Goal: Task Accomplishment & Management: Manage account settings

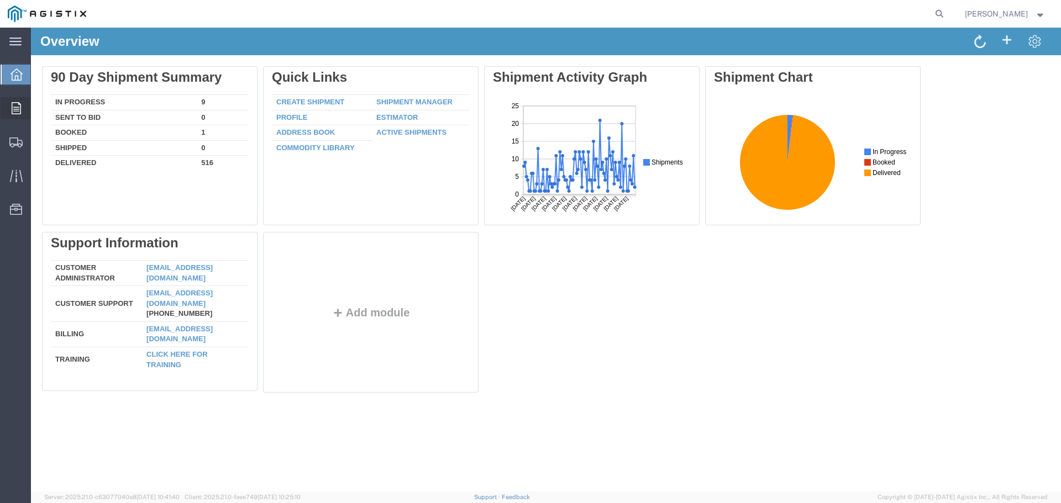
click at [16, 110] on icon at bounding box center [16, 108] width 9 height 12
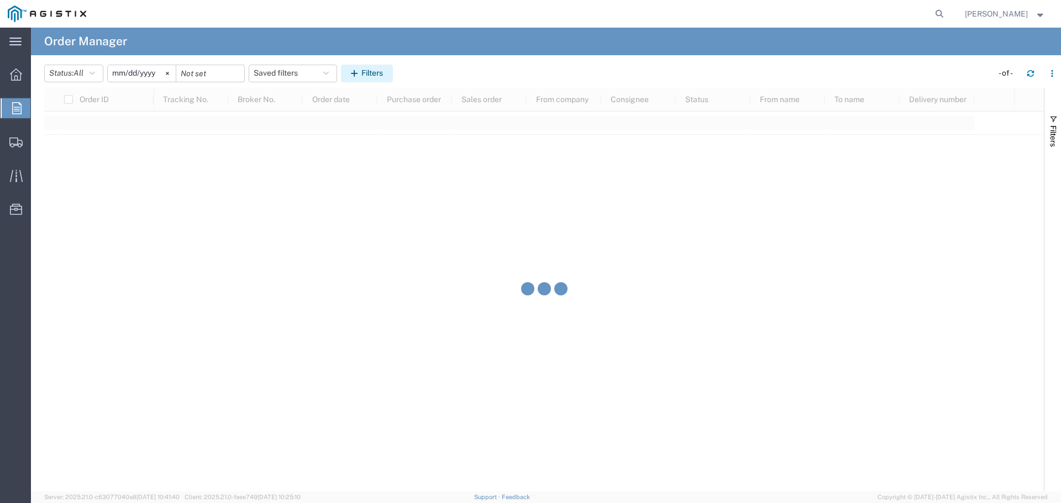
click at [376, 73] on button "Filters" at bounding box center [367, 74] width 52 height 18
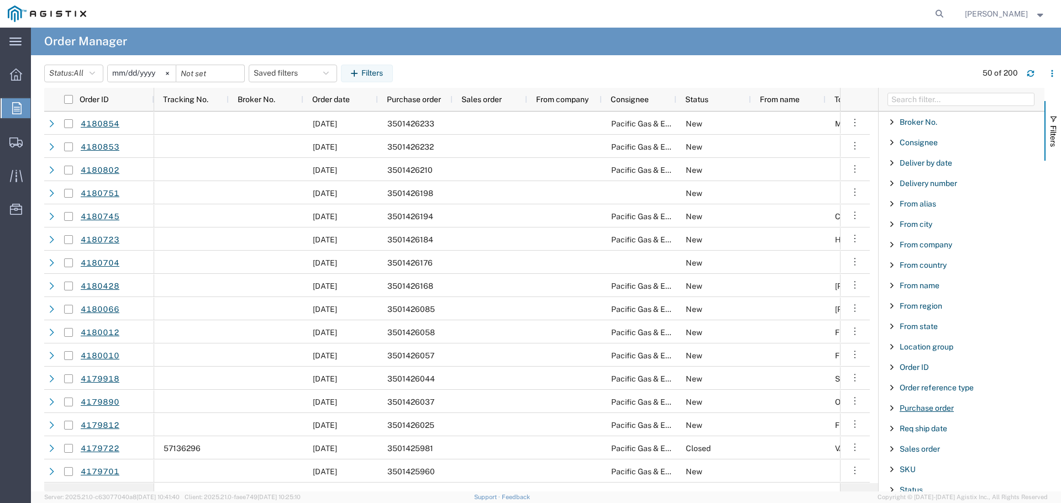
click at [926, 412] on span "Purchase order" at bounding box center [926, 408] width 54 height 9
click at [930, 451] on input "Filter Value" at bounding box center [965, 454] width 145 height 13
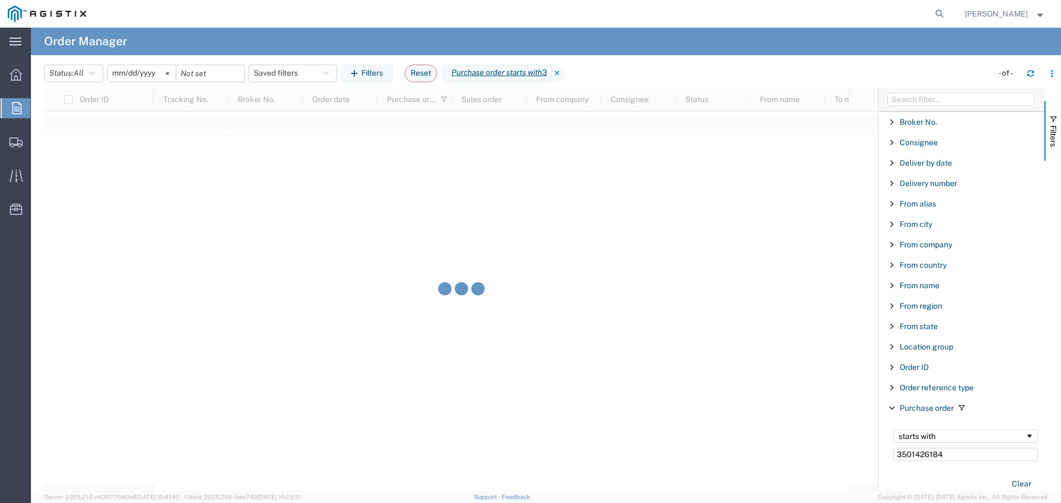
type input "3501426184"
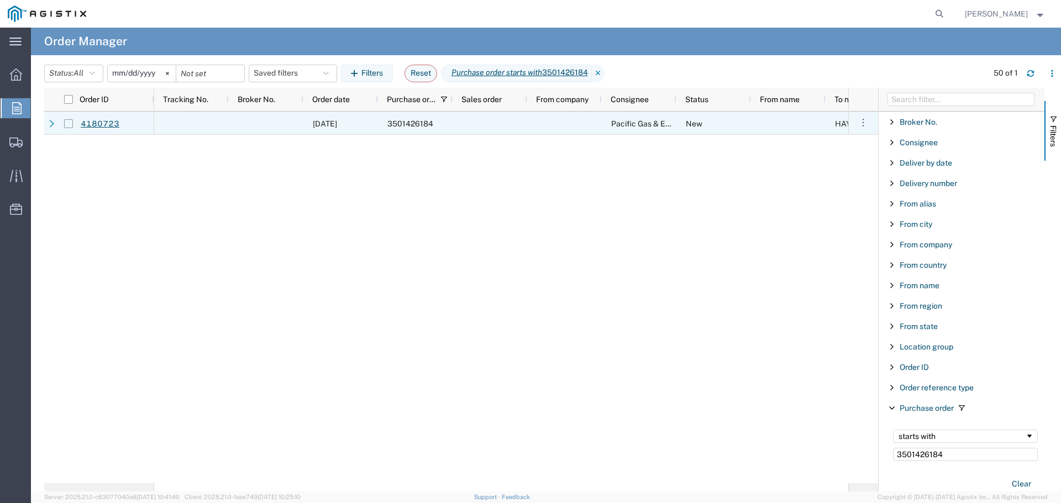
click at [65, 125] on input "Press Space to toggle row selection (unchecked)" at bounding box center [68, 123] width 9 height 9
checkbox input "true"
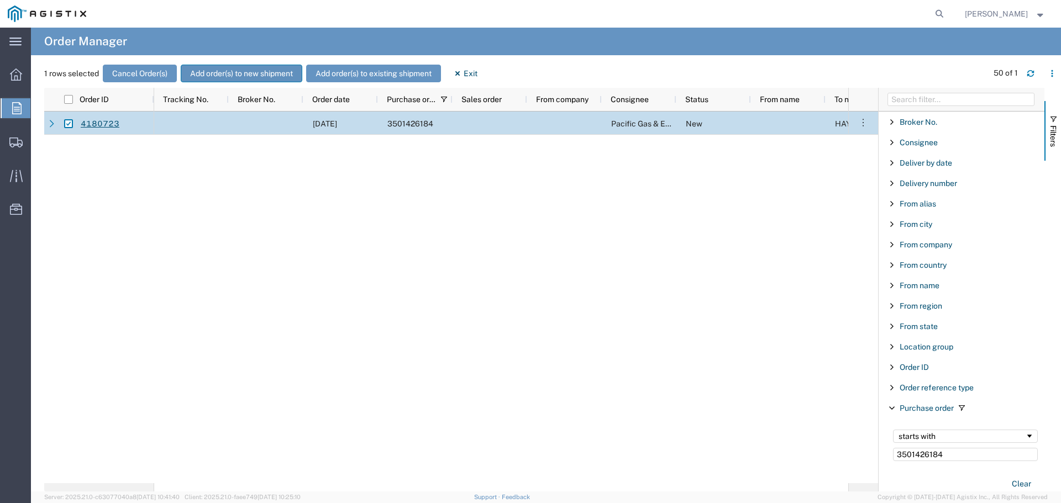
click at [227, 75] on button "Add order(s) to new shipment" at bounding box center [242, 74] width 122 height 18
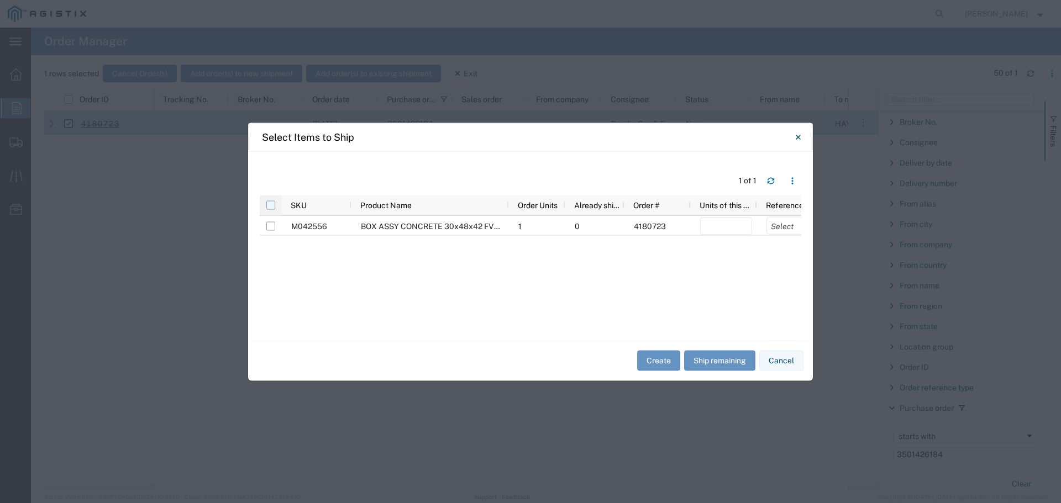
click at [271, 206] on input "checkbox" at bounding box center [270, 205] width 9 height 9
checkbox input "true"
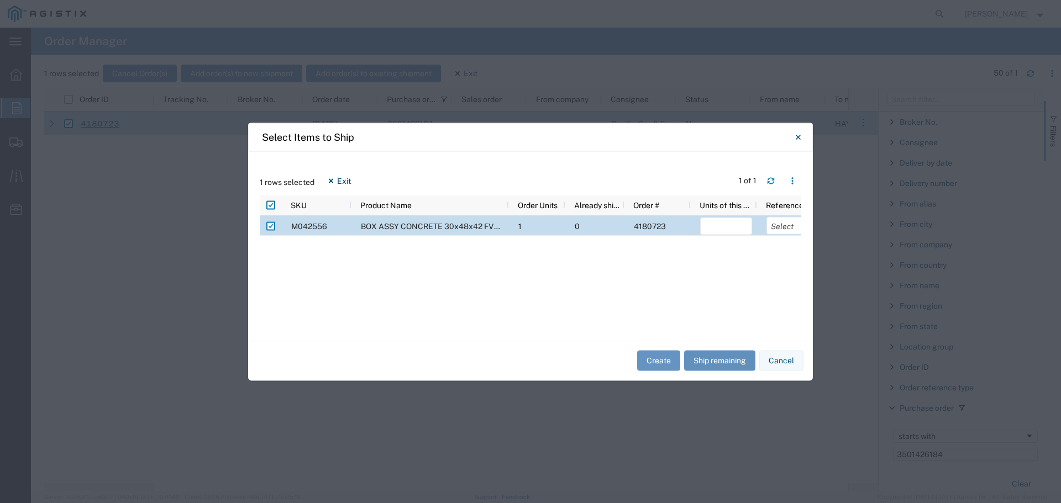
click at [733, 357] on button "Ship remaining" at bounding box center [719, 361] width 71 height 20
type input "1"
click at [785, 225] on select "Select Purchase Order Delivery Number" at bounding box center [792, 226] width 52 height 18
select select "PURCHORD"
click at [766, 217] on select "Select Purchase Order Delivery Number" at bounding box center [792, 226] width 52 height 18
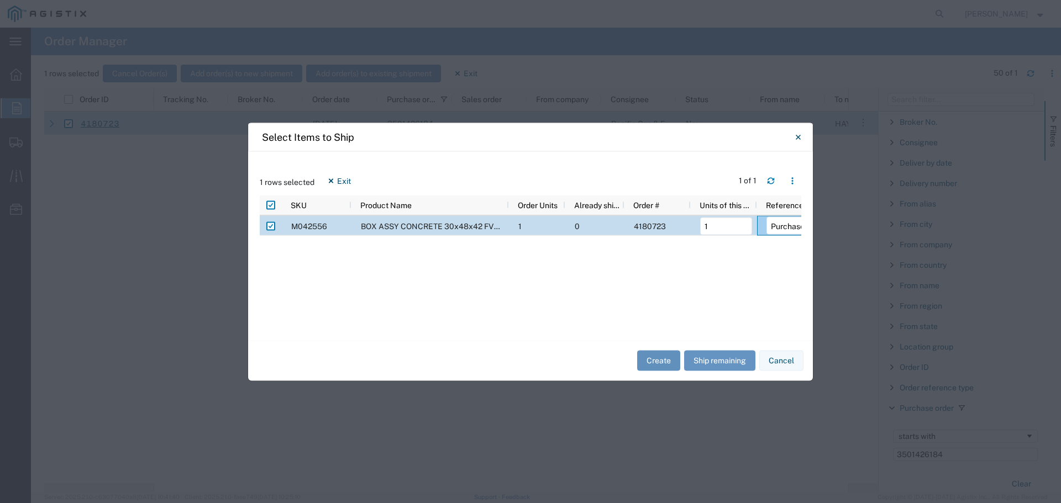
click at [657, 359] on button "Create" at bounding box center [658, 361] width 43 height 20
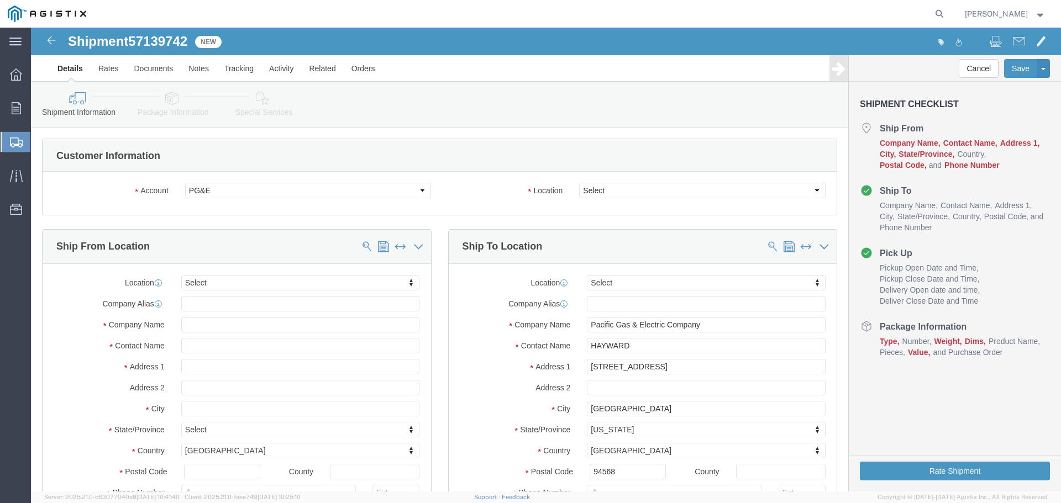
select select
click select "Select All Others [GEOGRAPHIC_DATA] [GEOGRAPHIC_DATA] [GEOGRAPHIC_DATA] [GEOGRA…"
select select "23082"
click select "Select All Others [GEOGRAPHIC_DATA] [GEOGRAPHIC_DATA] [GEOGRAPHIC_DATA] [GEOGRA…"
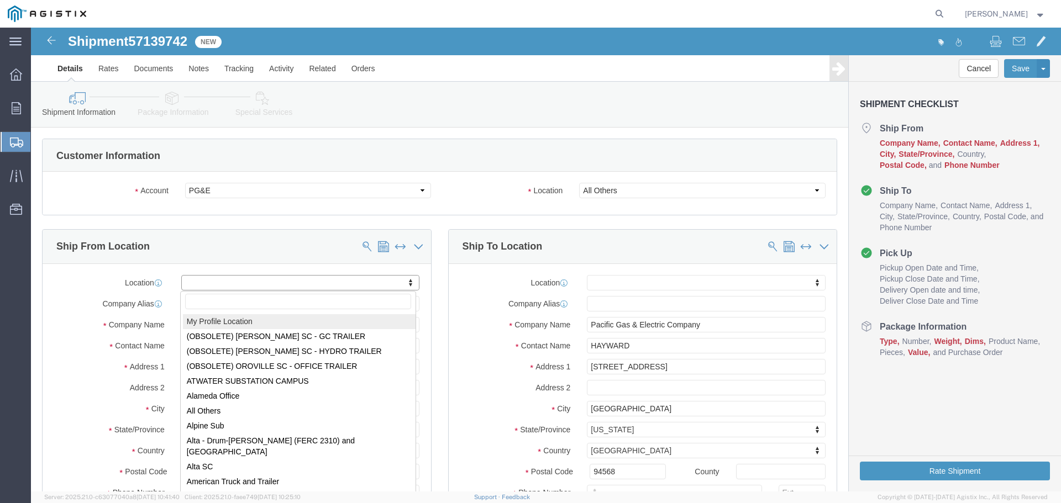
select select "MYPROFILE"
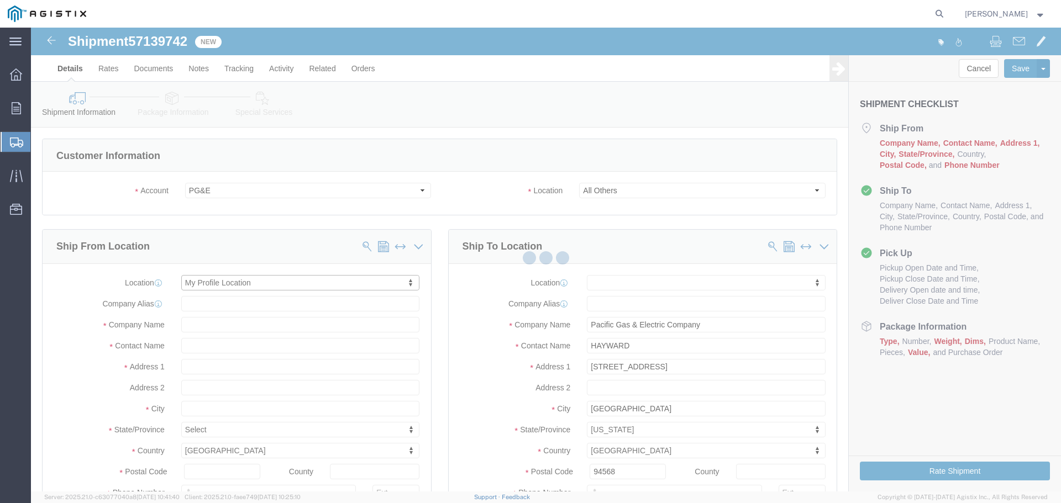
type input "[STREET_ADDRESS]"
type input "94566"
type input "[PHONE_NUMBER]"
type input "[PERSON_NAME][EMAIL_ADDRESS][PERSON_NAME][DOMAIN_NAME]"
checkbox input "true"
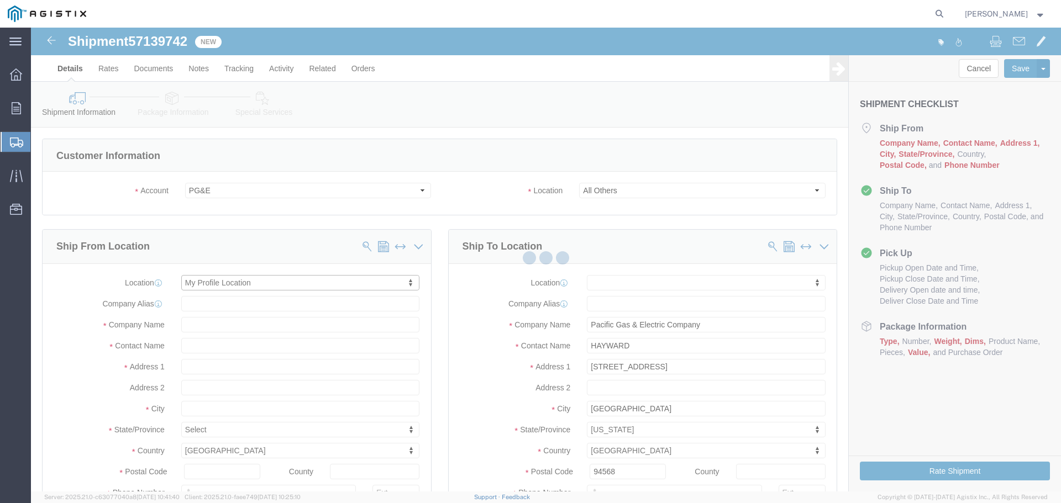
type input "Oldcastle Precast Inc"
type input "[PERSON_NAME]"
type input "PLEASANTON"
select select "CA"
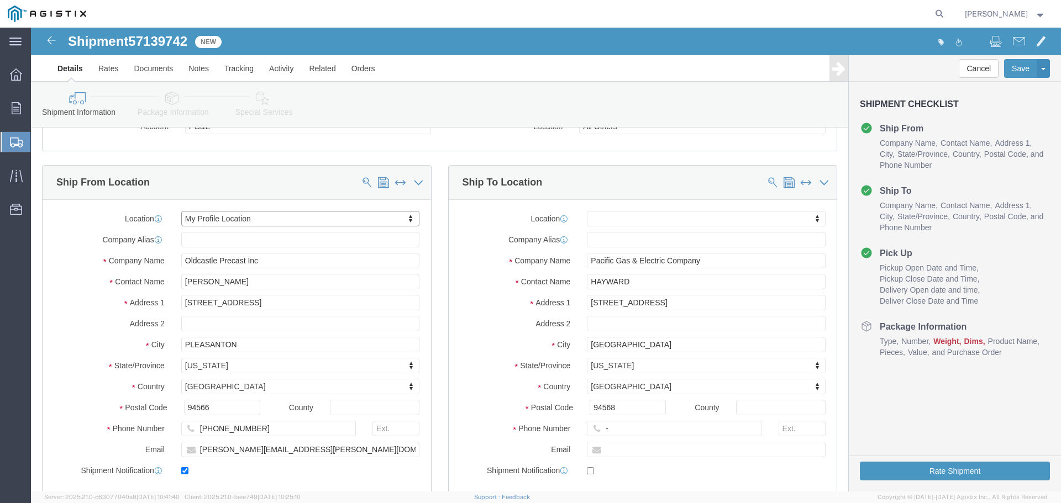
scroll to position [55, 0]
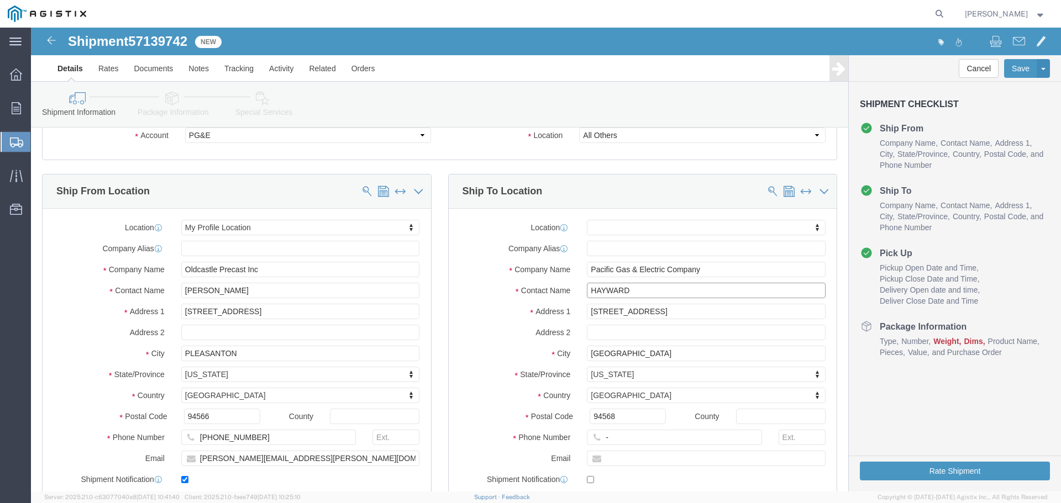
drag, startPoint x: 637, startPoint y: 261, endPoint x: 436, endPoint y: 262, distance: 201.1
click div "Contact Name [PERSON_NAME]"
type input "Dublin Job"
type input "123-456-7891"
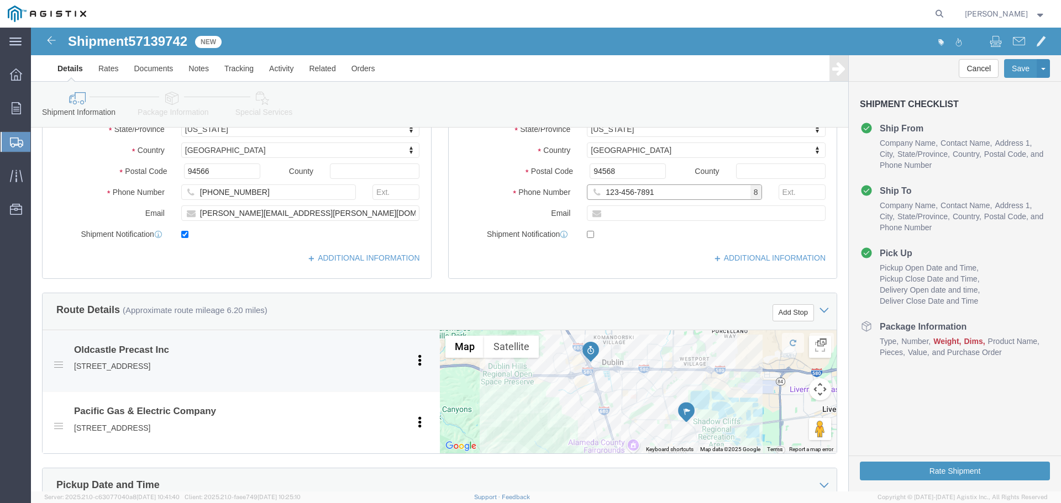
scroll to position [387, 0]
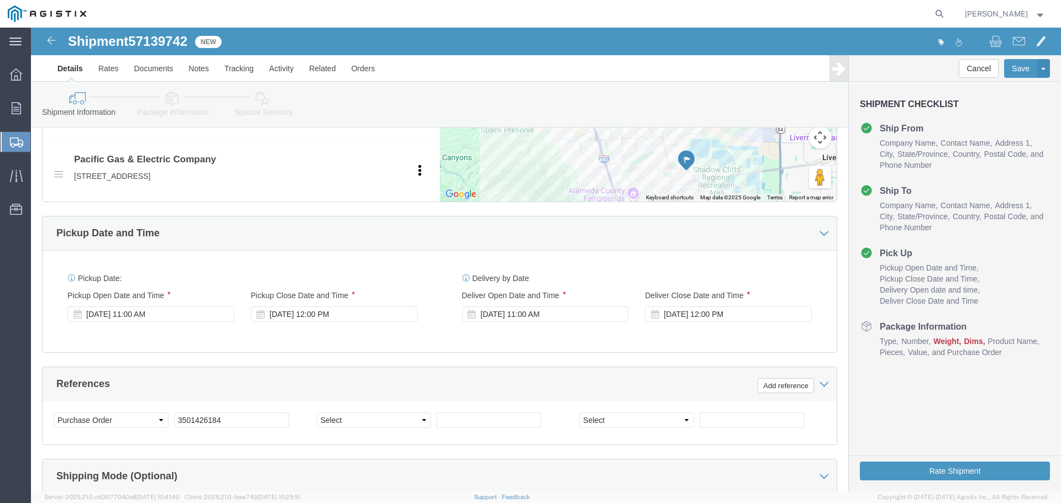
click div "[DATE] 11:00 AM"
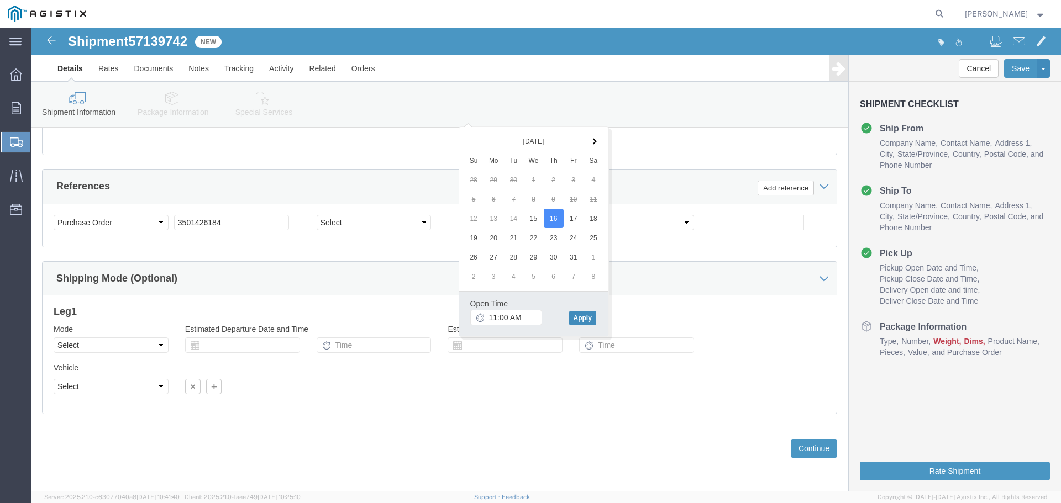
click button "Apply"
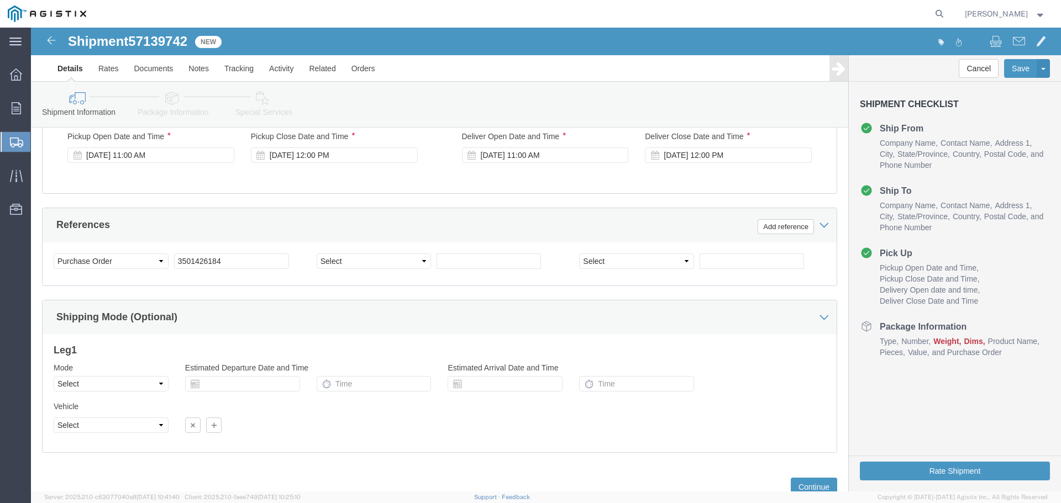
scroll to position [640, 0]
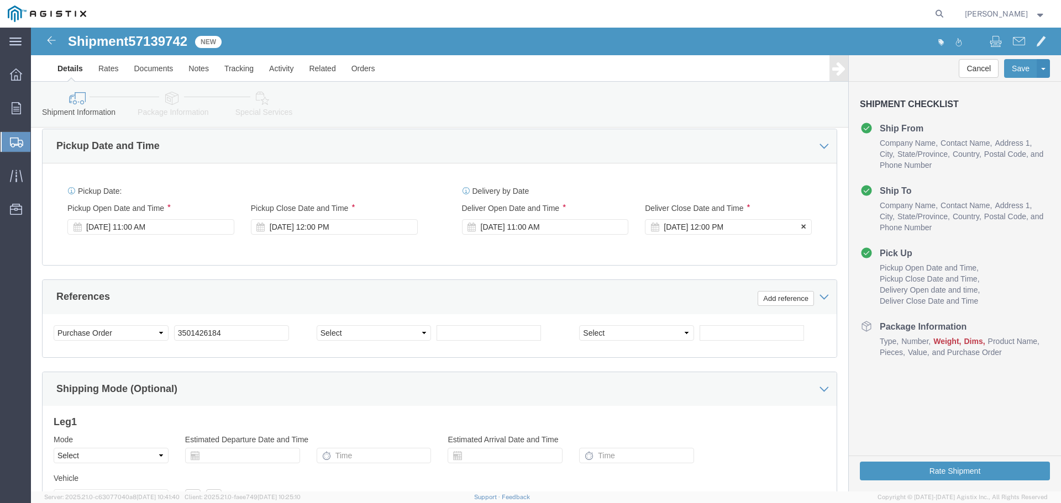
click div "[DATE] 12:00 PM"
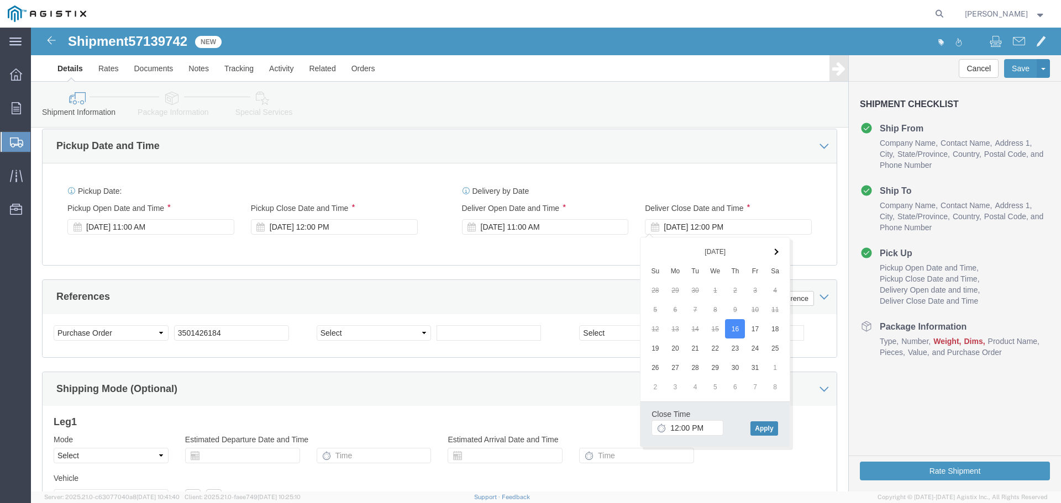
click button "Apply"
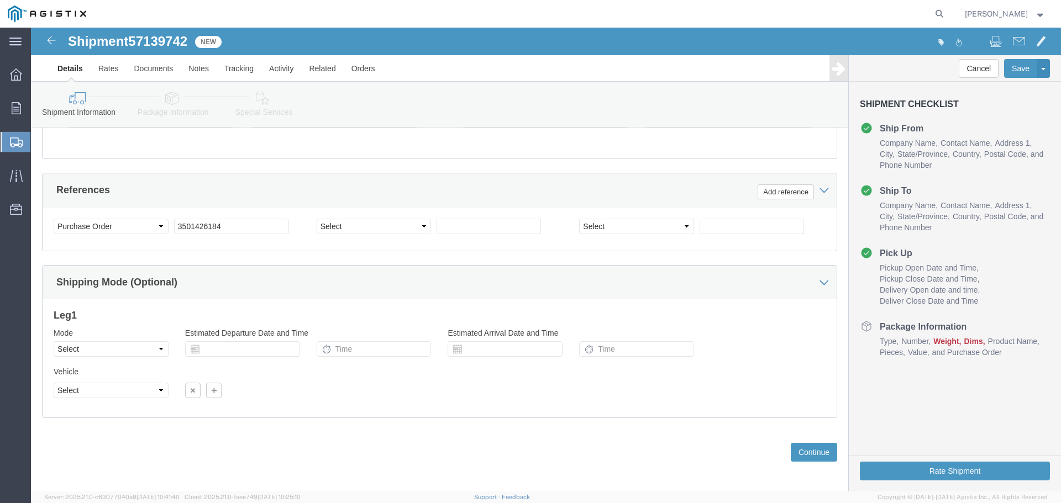
scroll to position [750, 0]
click button "Continue"
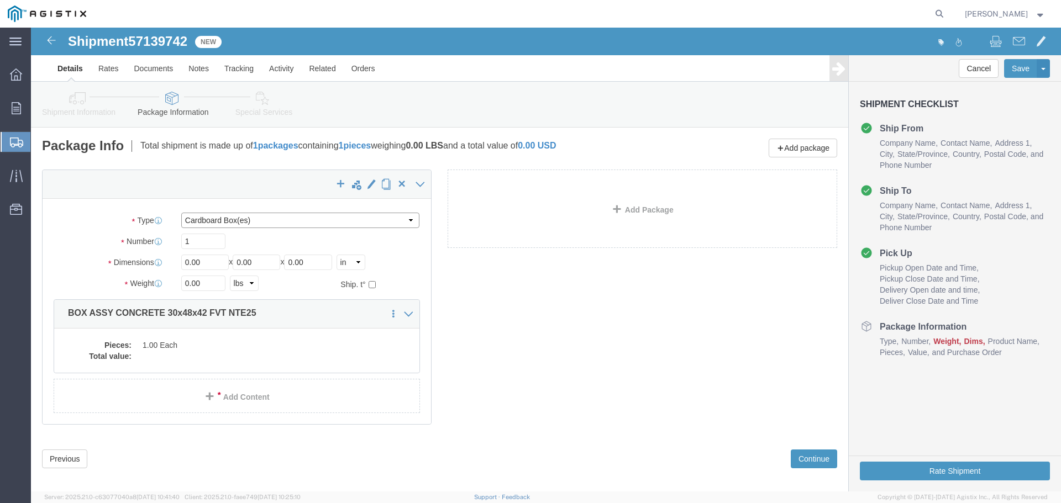
click select "Select Bulk Bundle(s) Cardboard Box(es) Carton(s) Crate(s) Drum(s) (Fiberboard)…"
select select "YRPK"
click select "Select Bulk Bundle(s) Cardboard Box(es) Carton(s) Crate(s) Drum(s) (Fiberboard)…"
drag, startPoint x: 175, startPoint y: 236, endPoint x: 109, endPoint y: 233, distance: 65.8
click div "Dimensions Length 0.00 x Width 0.00 x Height 0.00 Select cm ft in"
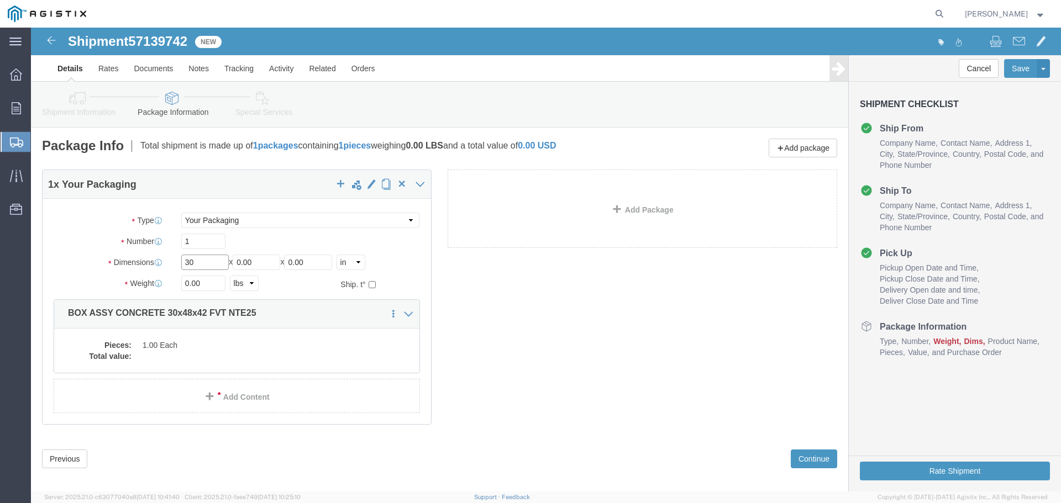
type input "30"
type input "48"
type input "42"
type input "4511"
click div "Pieces: 1.00 Each Total value:"
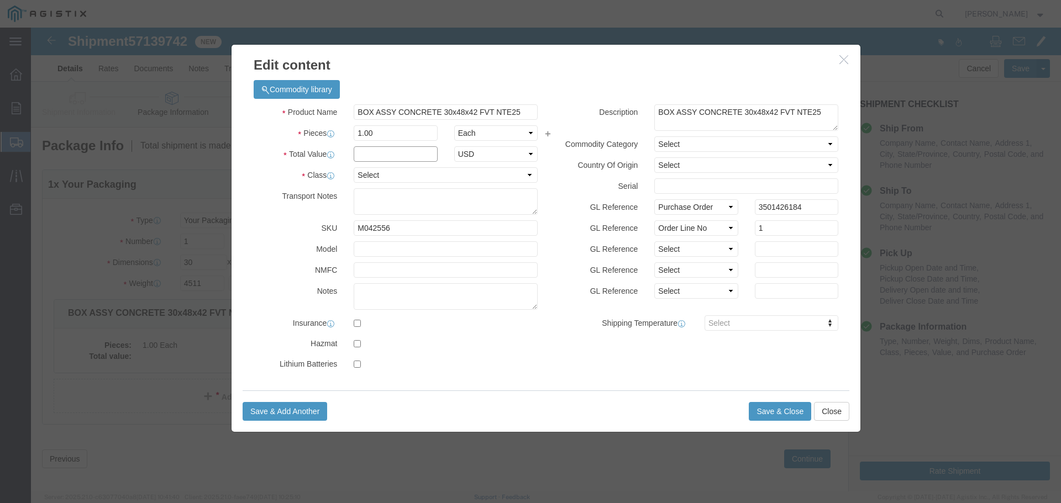
click input "text"
type input "1"
click select "Select 50 55 60 65 70 85 92.5 100 125 175 250 300 400"
select select "55"
click select "Select 50 55 60 65 70 85 92.5 100 125 175 250 300 400"
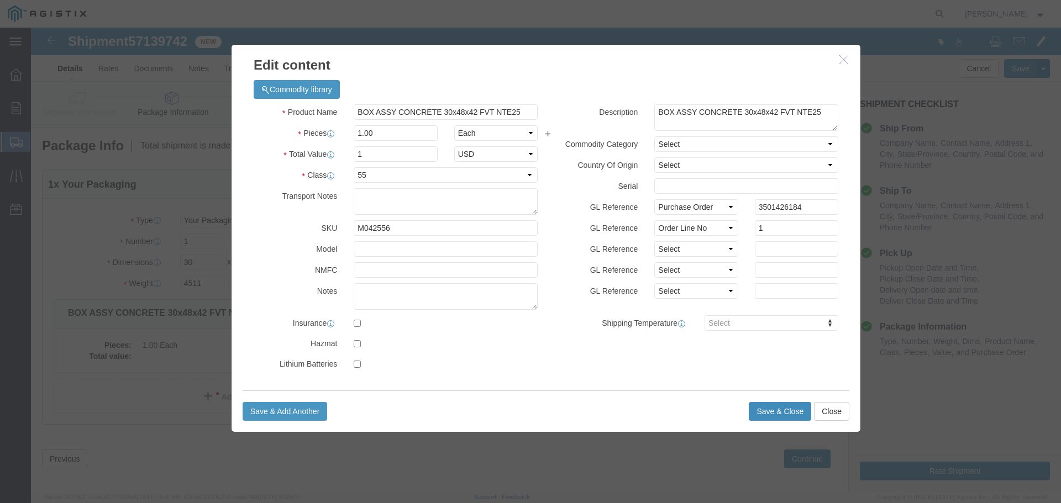
click button "Save & Close"
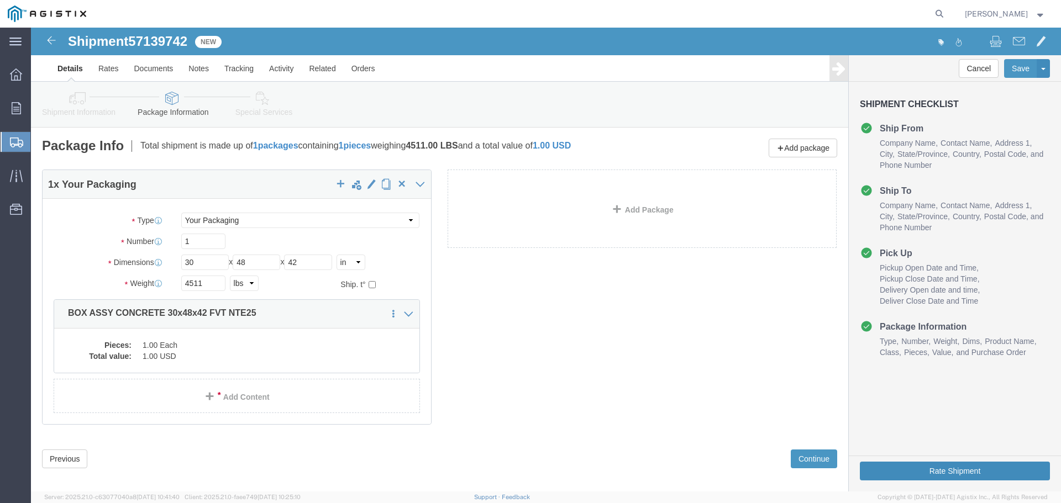
click button "Rate Shipment"
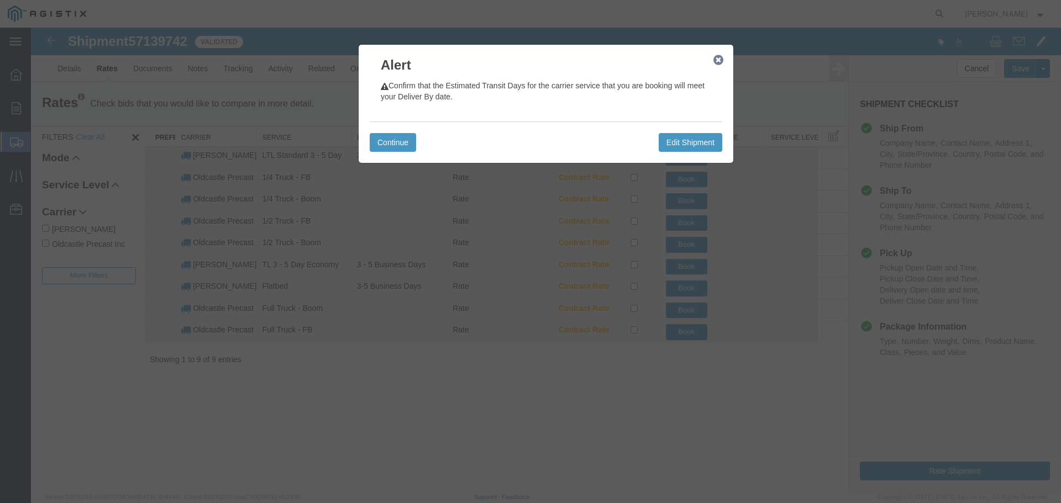
click at [719, 61] on icon "button" at bounding box center [718, 60] width 10 height 9
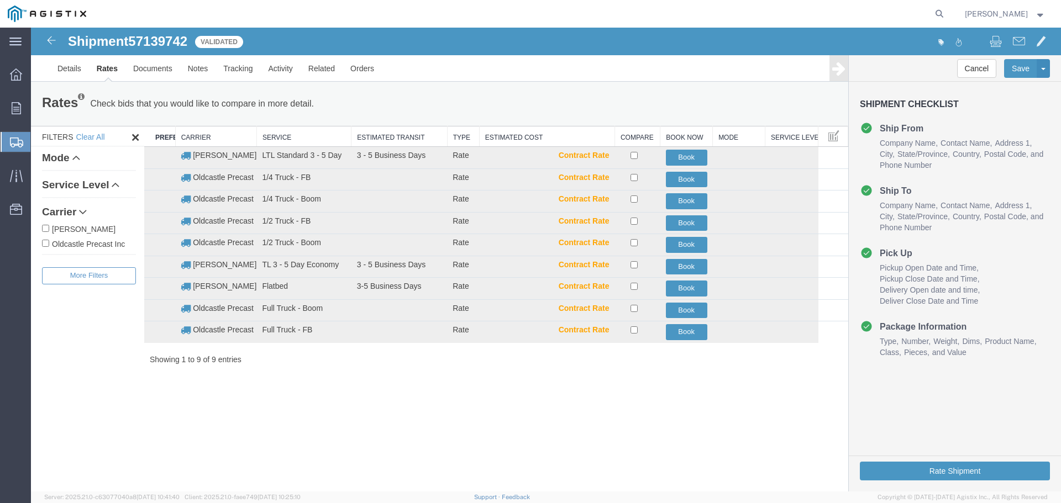
click at [108, 244] on label "Oldcastle Precast Inc" at bounding box center [89, 244] width 94 height 12
click at [49, 244] on input "Oldcastle Precast Inc" at bounding box center [45, 243] width 7 height 7
checkbox input "true"
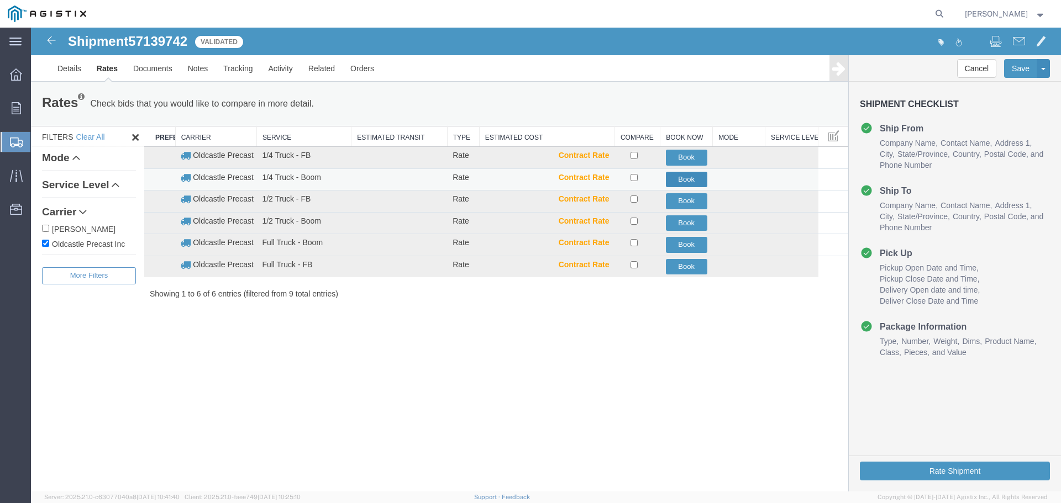
click at [684, 177] on button "Book" at bounding box center [686, 180] width 41 height 16
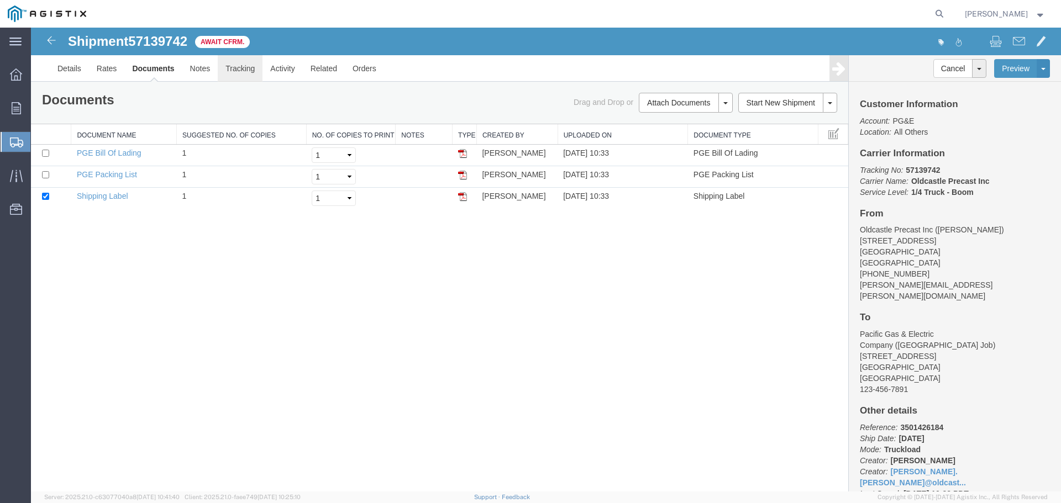
click at [235, 70] on link "Tracking" at bounding box center [240, 68] width 45 height 27
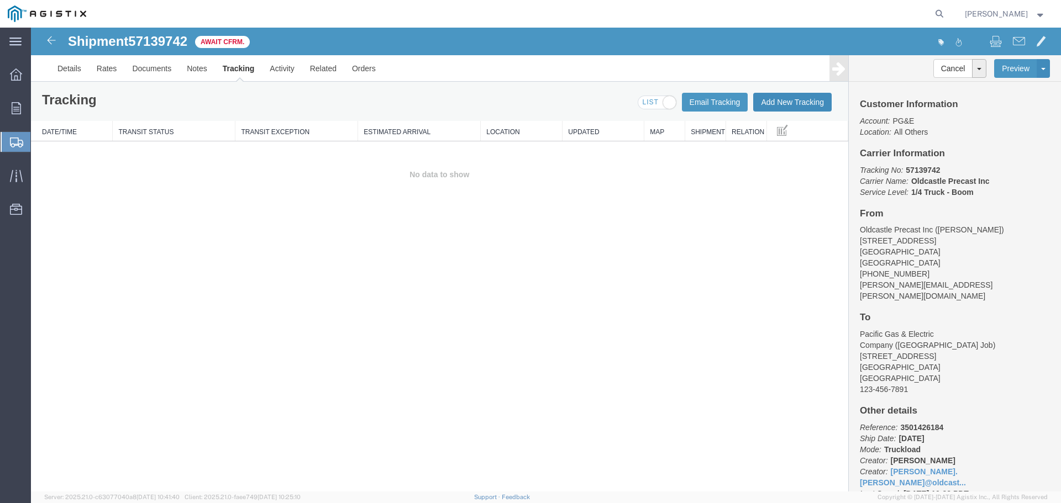
click at [789, 101] on button "Add New Tracking" at bounding box center [792, 102] width 78 height 19
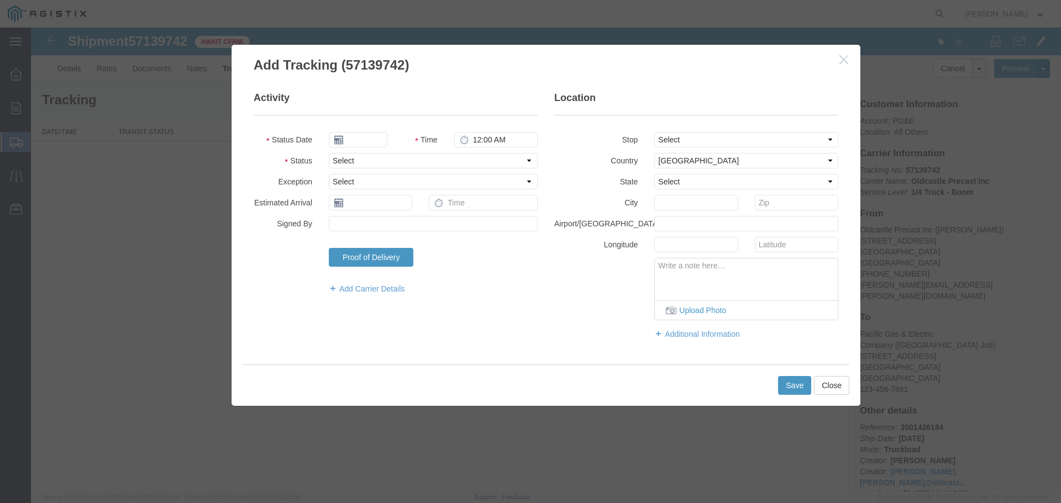
type input "[DATE]"
type input "11:00 AM"
click at [358, 163] on select "Select Arrival Notice Available Arrival Notice Imported Arrive at Delivery Loca…" at bounding box center [433, 160] width 209 height 15
select select "DELIVRED"
click at [329, 153] on select "Select Arrival Notice Available Arrival Notice Imported Arrive at Delivery Loca…" at bounding box center [433, 160] width 209 height 15
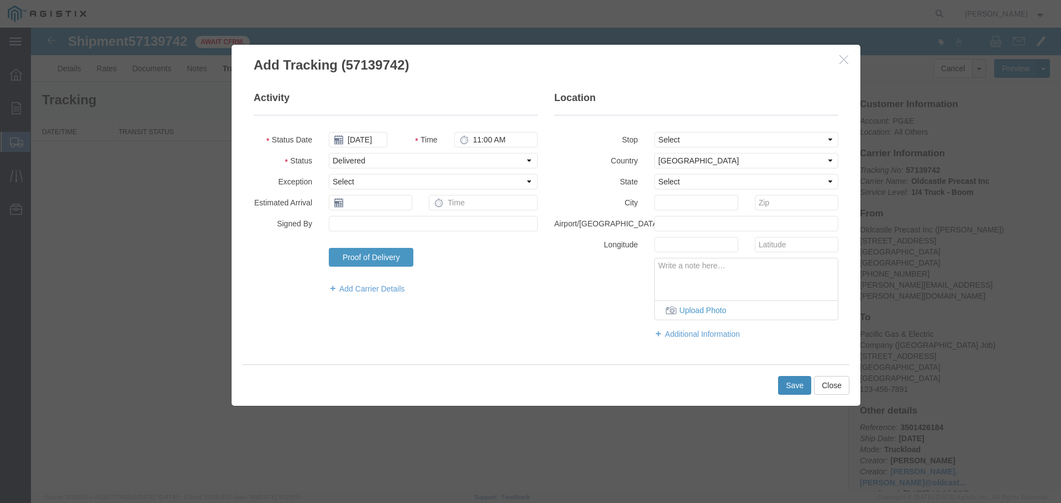
click at [787, 384] on button "Save" at bounding box center [794, 385] width 33 height 19
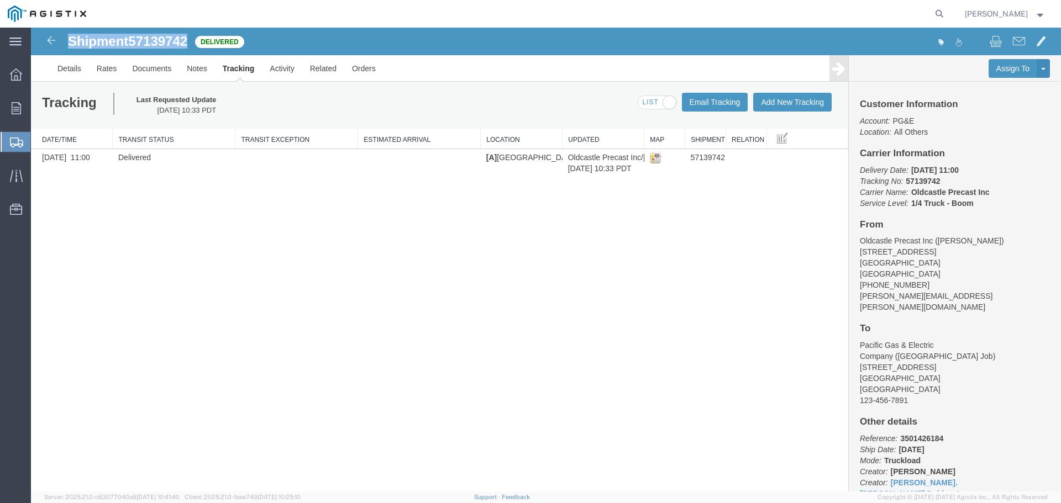
drag, startPoint x: 69, startPoint y: 38, endPoint x: 188, endPoint y: 41, distance: 119.9
click at [187, 41] on h1 "Shipment 57139742" at bounding box center [127, 41] width 119 height 14
copy h1 "Shipment 57139742"
